Goal: Find specific page/section: Find specific page/section

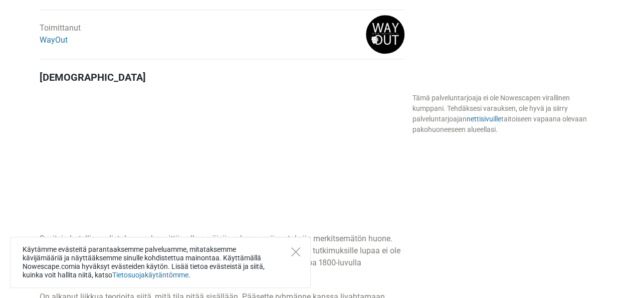
scroll to position [469, 0]
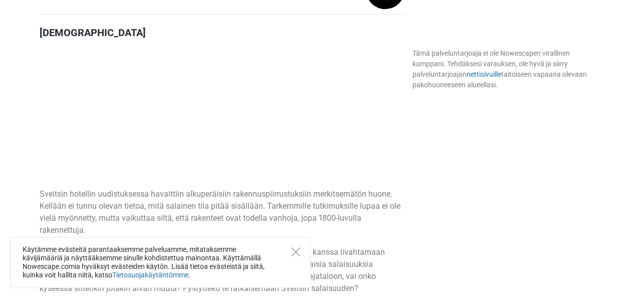
click at [299, 242] on div "Käytämme evästeitä parantaaksemme palveluamme, mitataksemme kävijämääriä ja näy…" at bounding box center [160, 262] width 301 height 51
click at [294, 256] on div "Käytämme evästeitä parantaaksemme palveluamme, mitataksemme kävijämääriä ja näy…" at bounding box center [160, 262] width 301 height 51
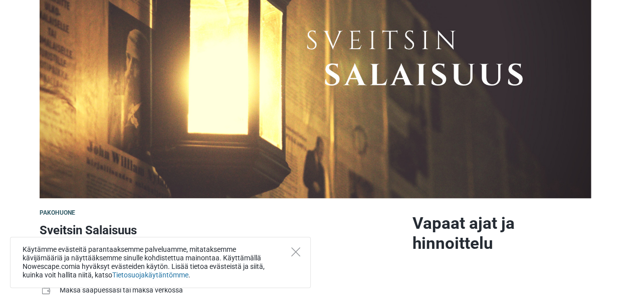
scroll to position [0, 0]
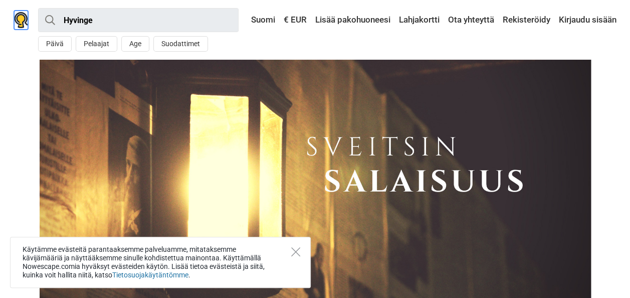
click at [23, 22] on img at bounding box center [21, 20] width 14 height 16
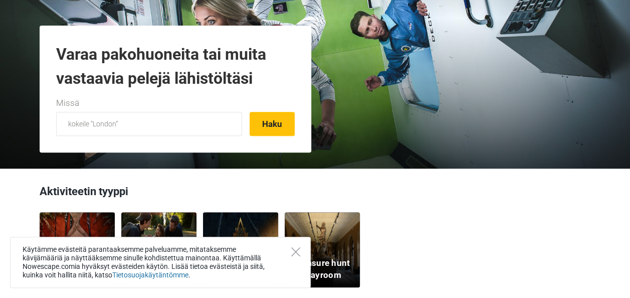
scroll to position [130, 0]
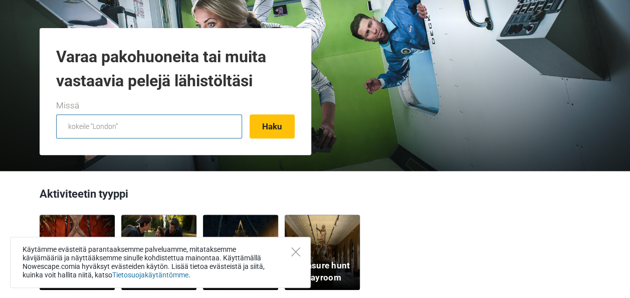
click at [138, 130] on input "text" at bounding box center [149, 126] width 186 height 24
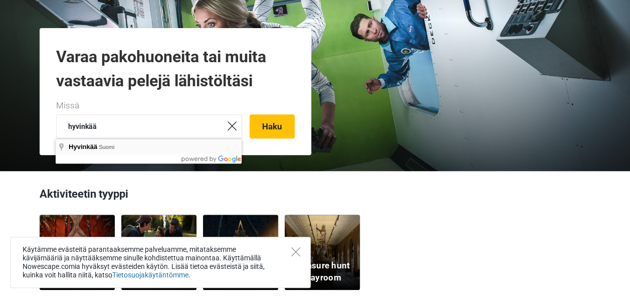
type input "Hyvinkää, [GEOGRAPHIC_DATA]"
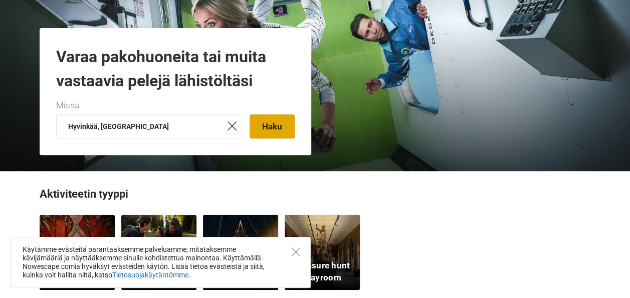
click at [267, 128] on button "Haku" at bounding box center [272, 126] width 45 height 24
